Goal: Check status: Check status

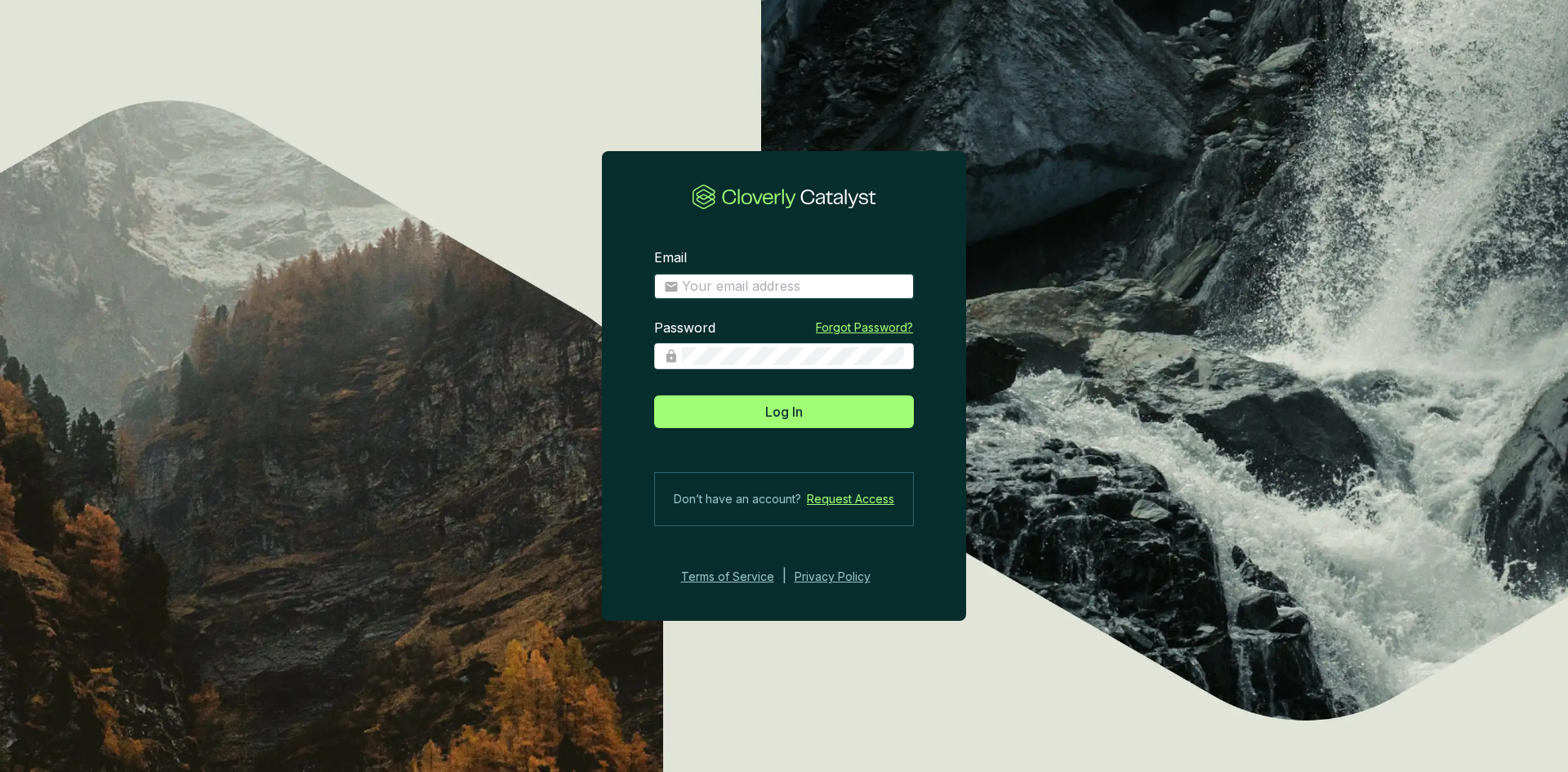
type input "[PERSON_NAME][EMAIL_ADDRESS][DOMAIN_NAME]"
click at [763, 284] on input "[PERSON_NAME][EMAIL_ADDRESS][DOMAIN_NAME]" at bounding box center [793, 287] width 222 height 18
click at [815, 200] on icon at bounding box center [784, 196] width 184 height 26
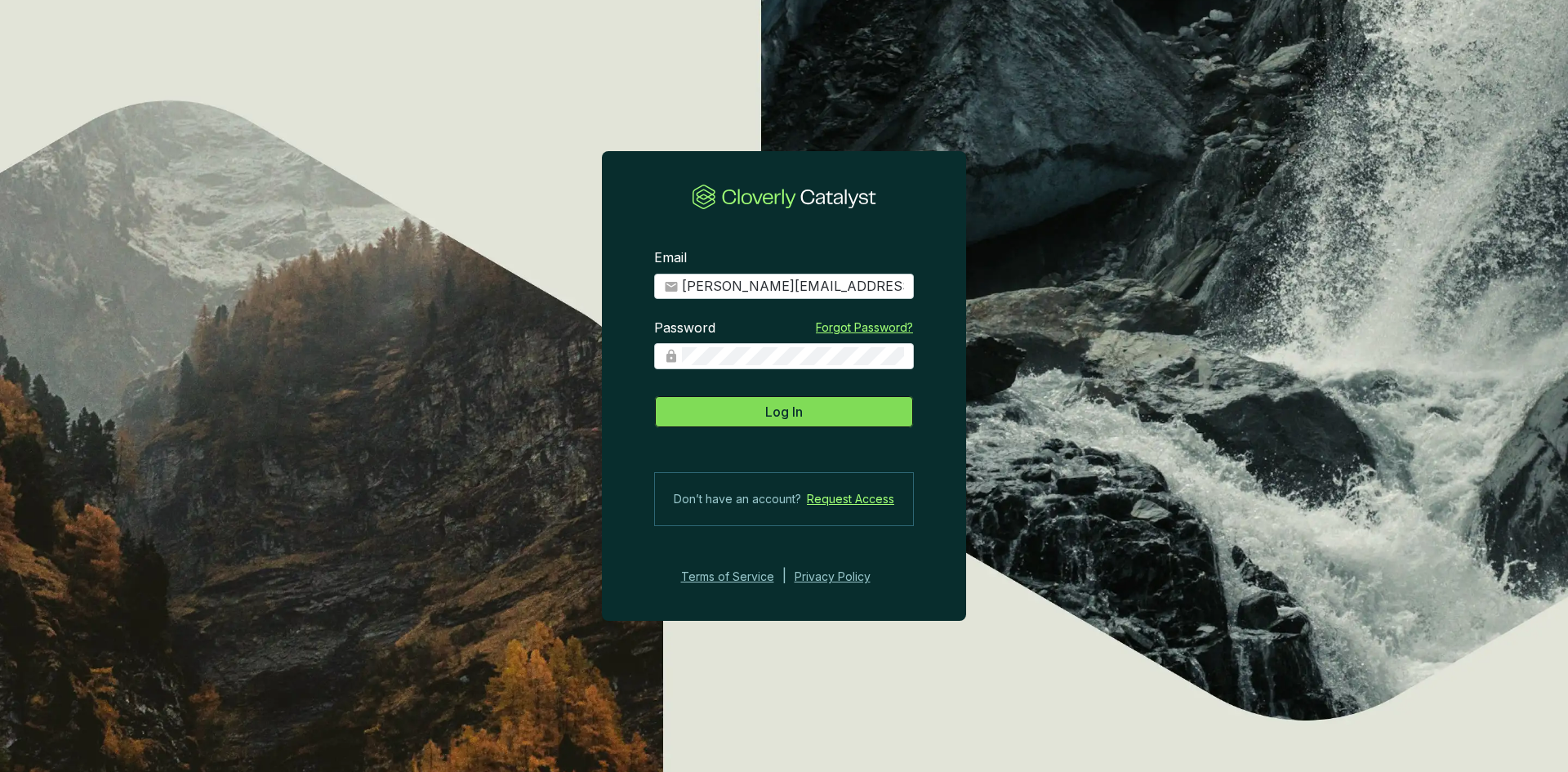
click at [766, 419] on span "Log In" at bounding box center [784, 411] width 37 height 19
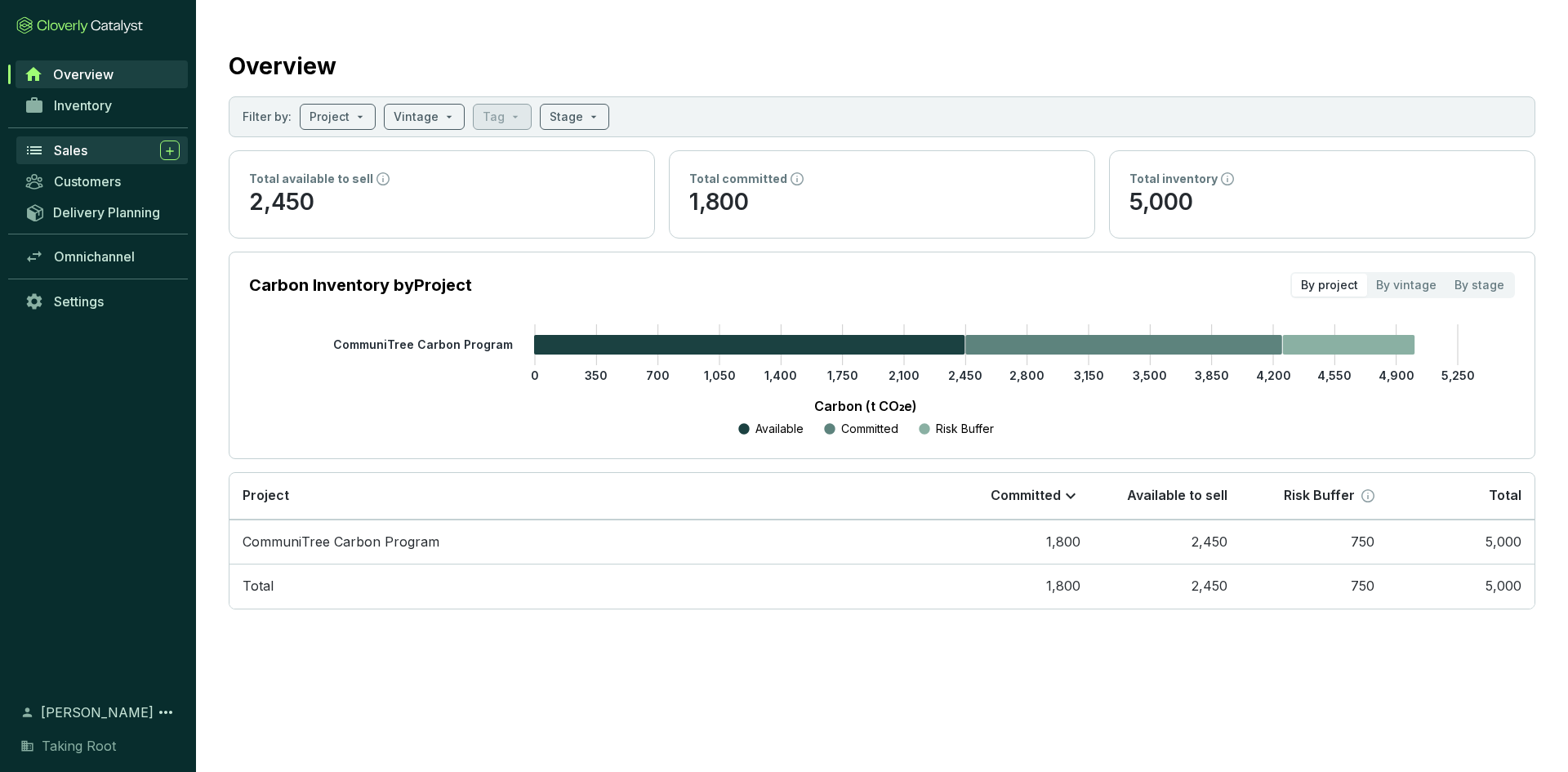
click at [96, 152] on div "Sales" at bounding box center [117, 150] width 126 height 19
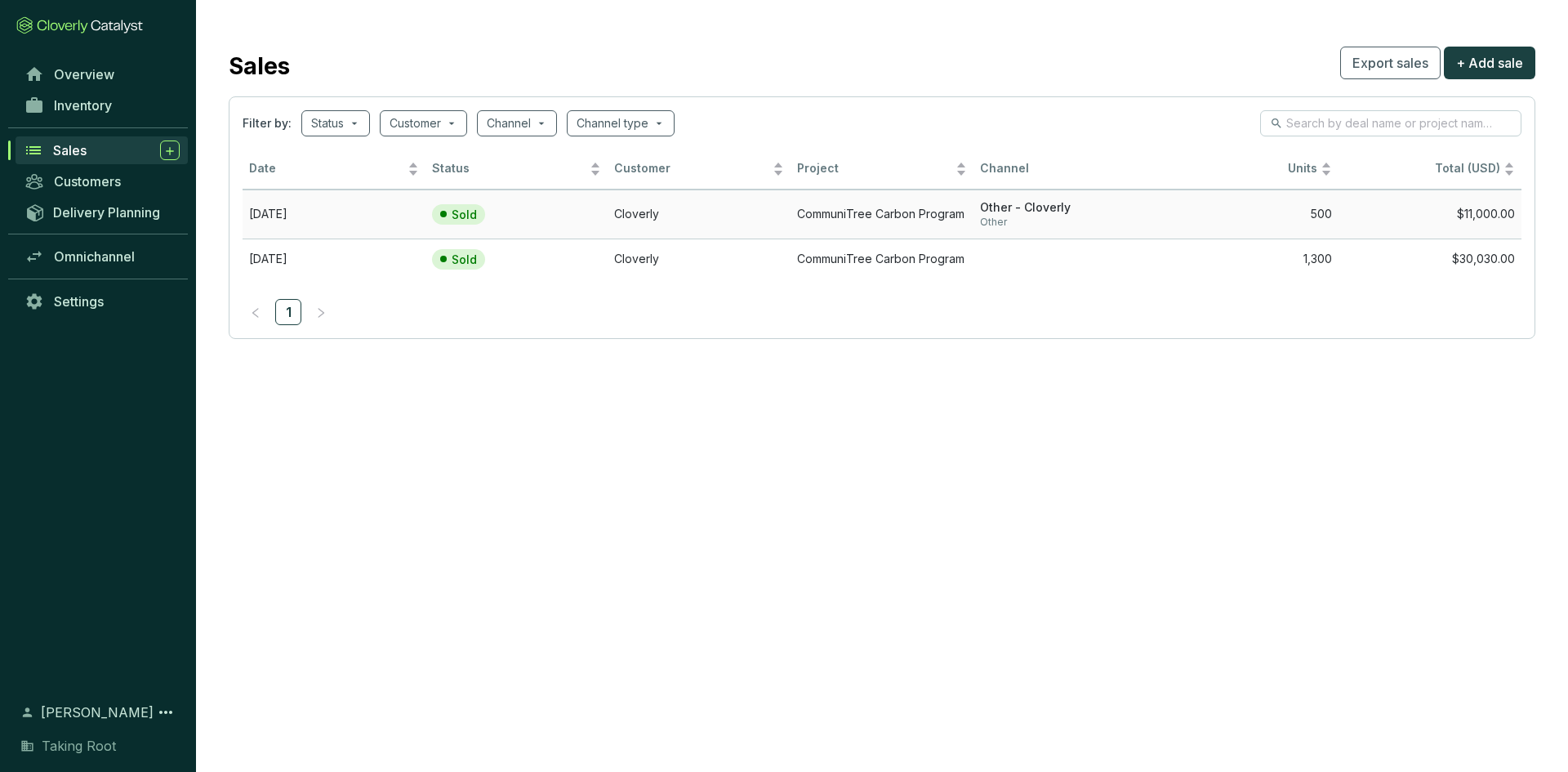
click at [361, 217] on td "[DATE]" at bounding box center [334, 214] width 183 height 49
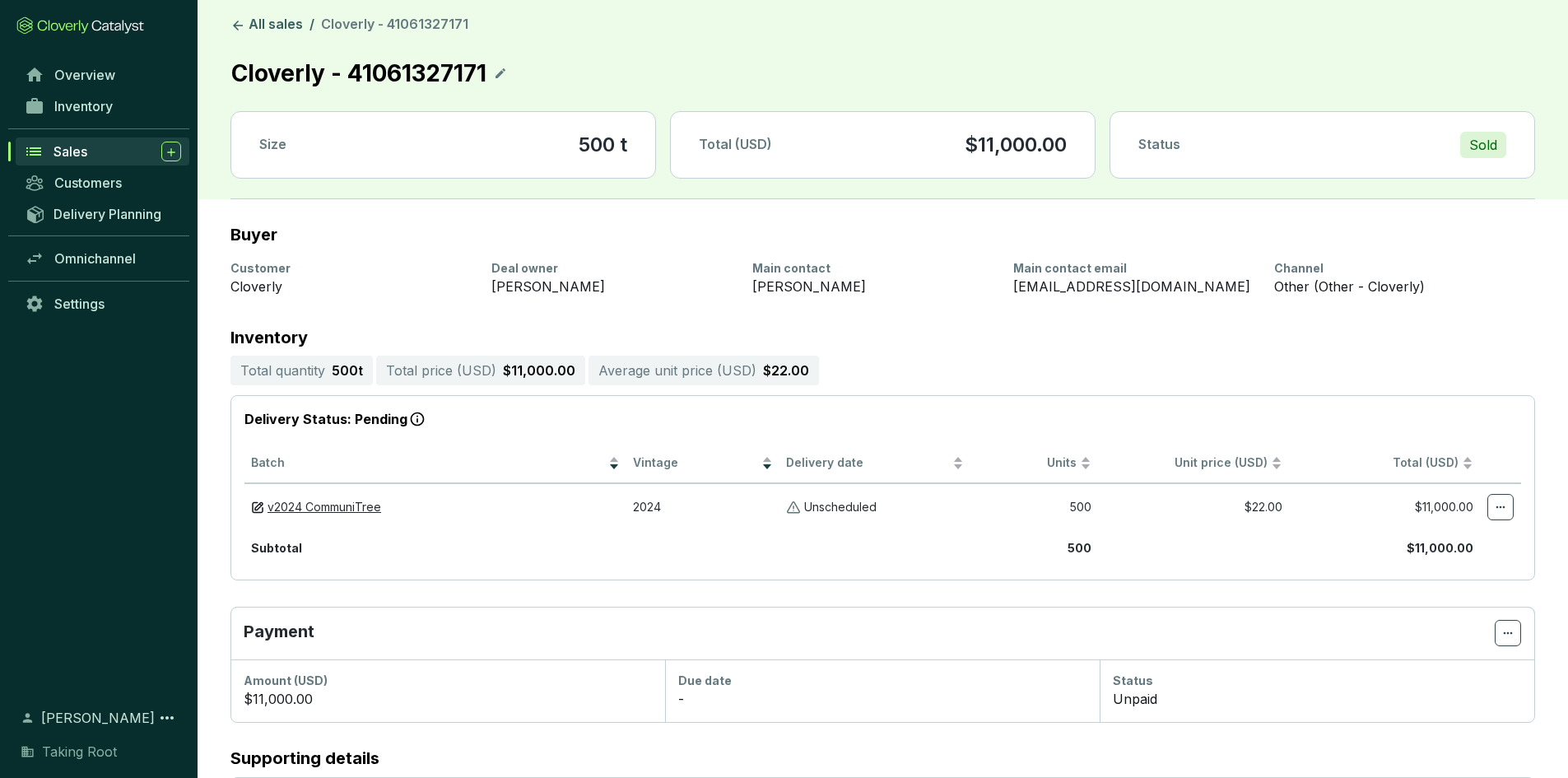
scroll to position [2, 0]
click at [332, 502] on link "v2024 CommuniTree" at bounding box center [324, 507] width 113 height 15
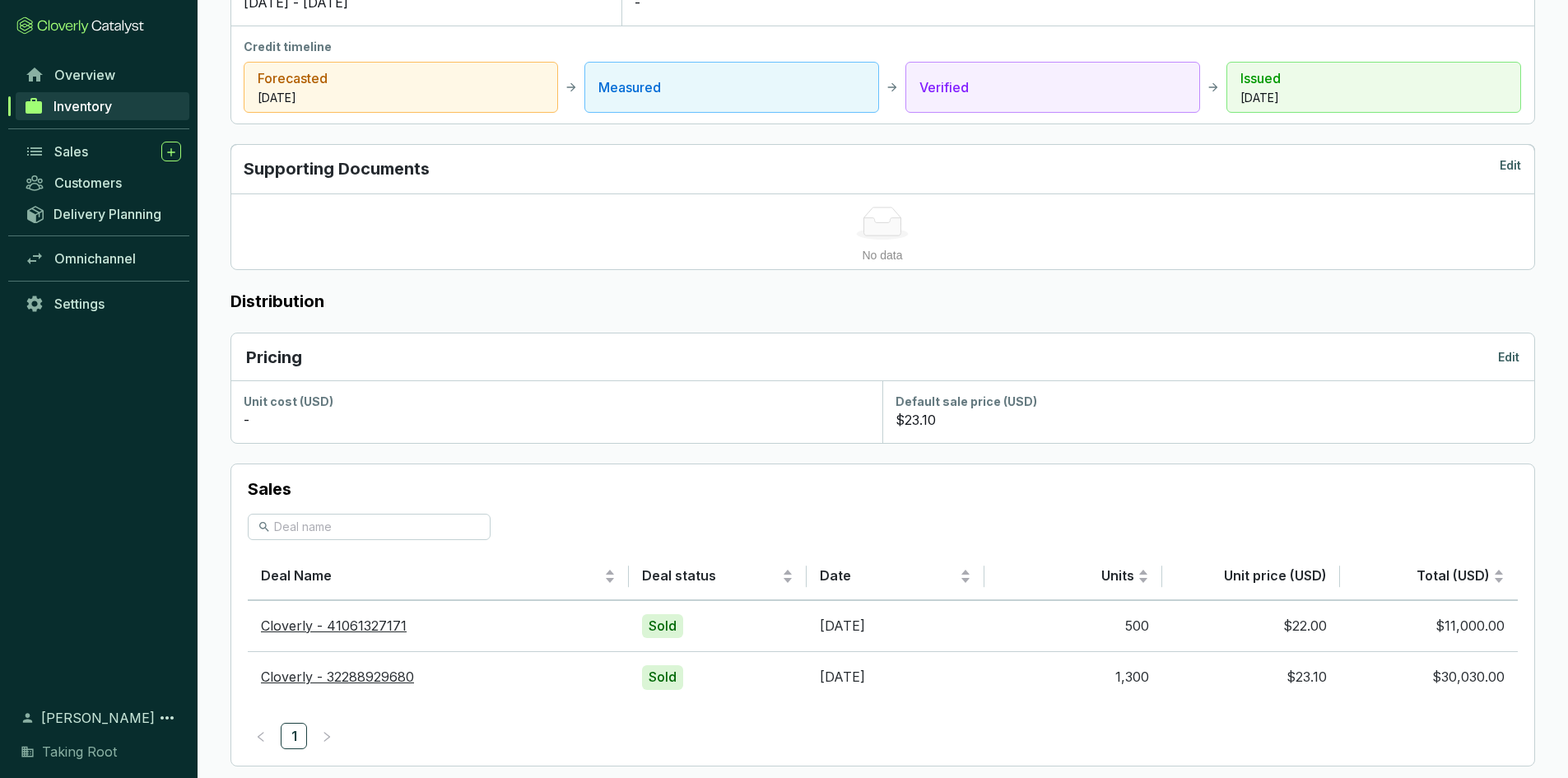
scroll to position [707, 0]
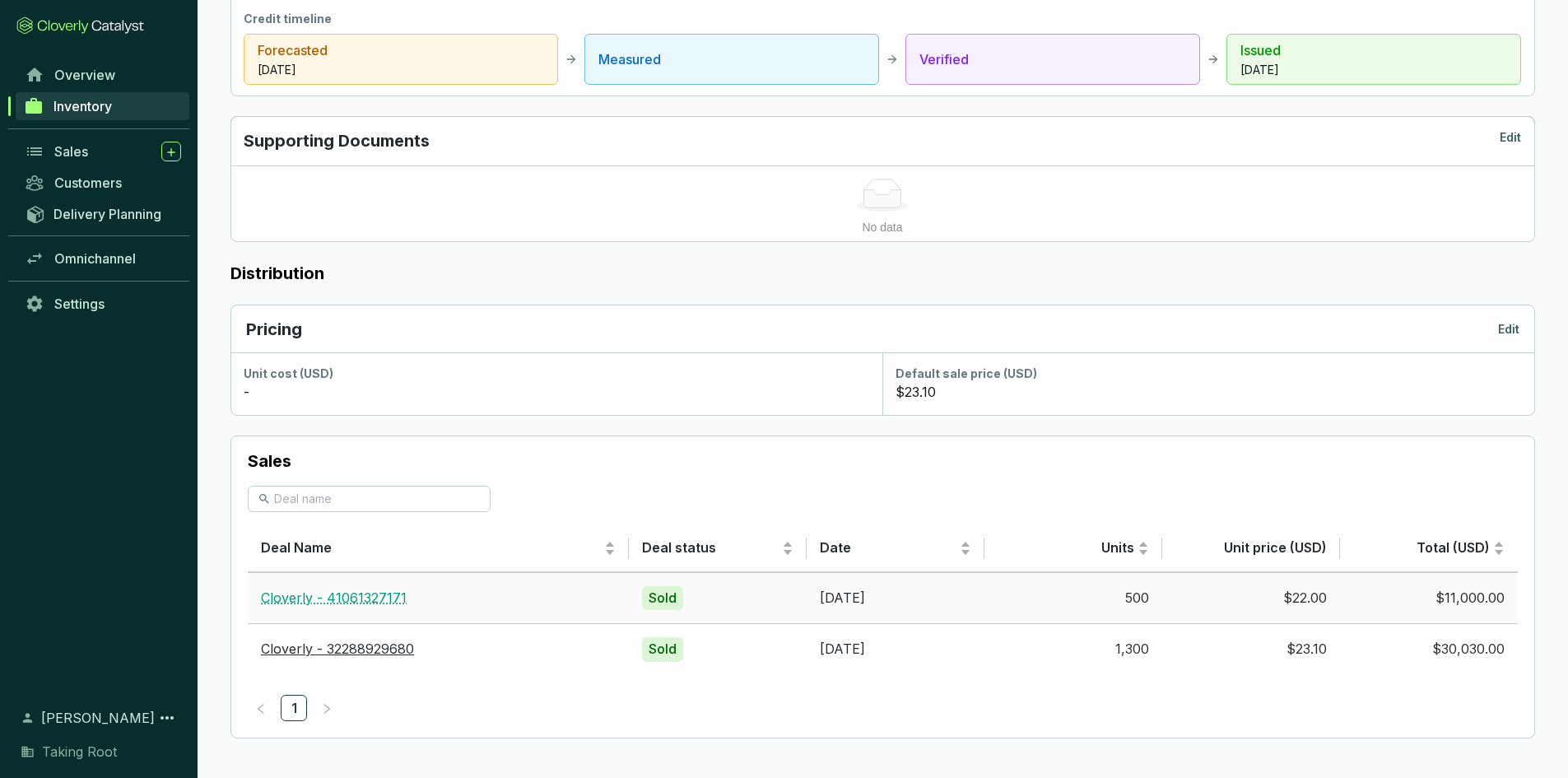
click at [334, 596] on link "Cloverly - 41061327171" at bounding box center [333, 597] width 146 height 16
